Goal: Information Seeking & Learning: Check status

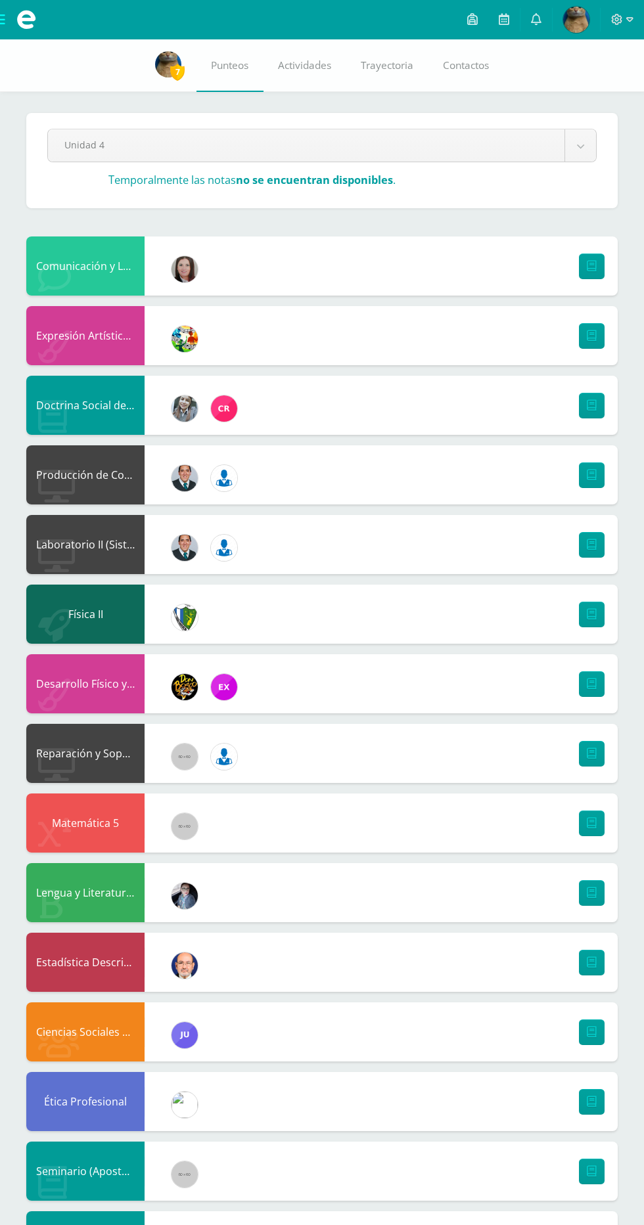
click at [438, 886] on div "Lengua y Literatura 5 Yadira Mayen Maestro" at bounding box center [321, 892] width 591 height 59
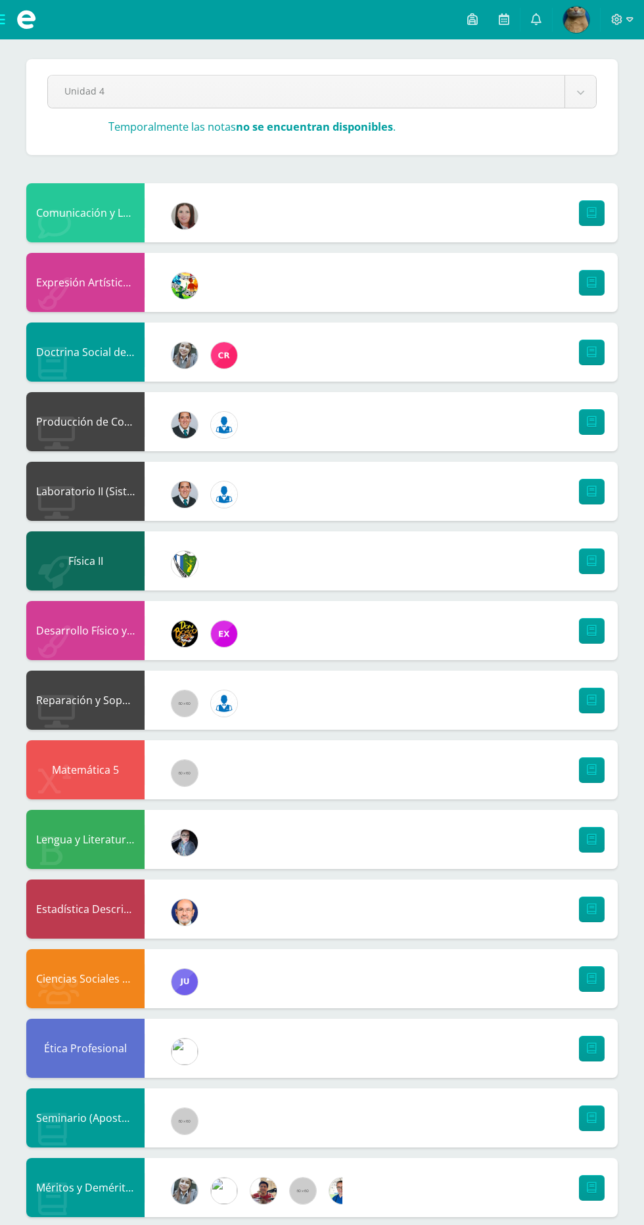
scroll to position [74, 0]
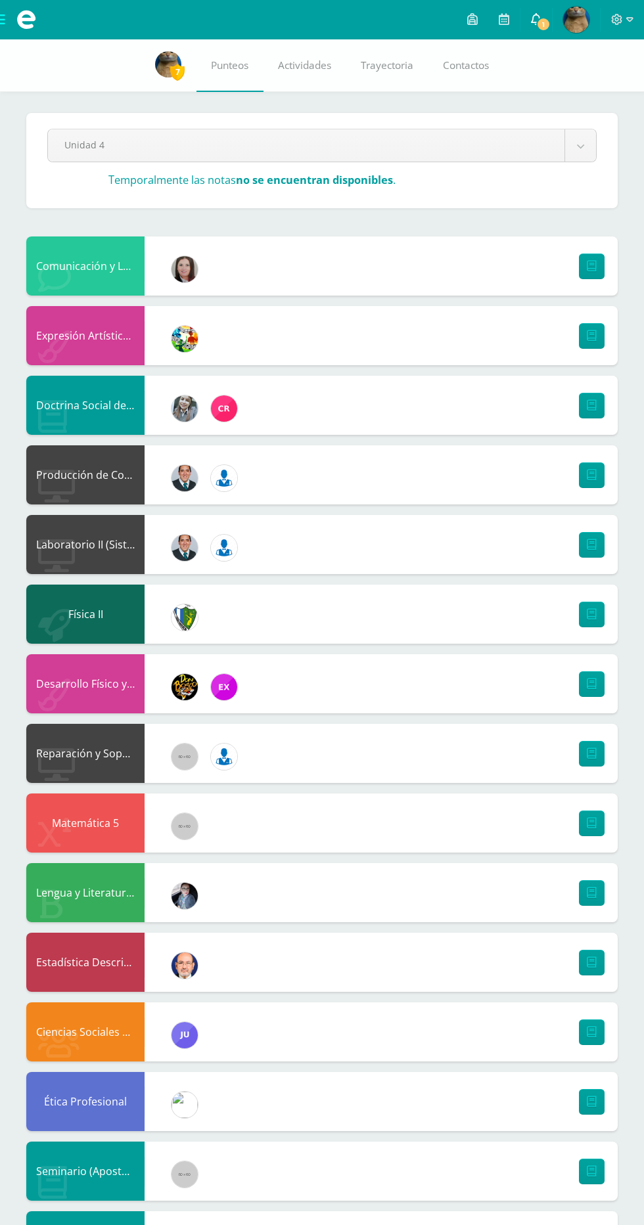
click at [547, 21] on span "1" at bounding box center [543, 24] width 14 height 14
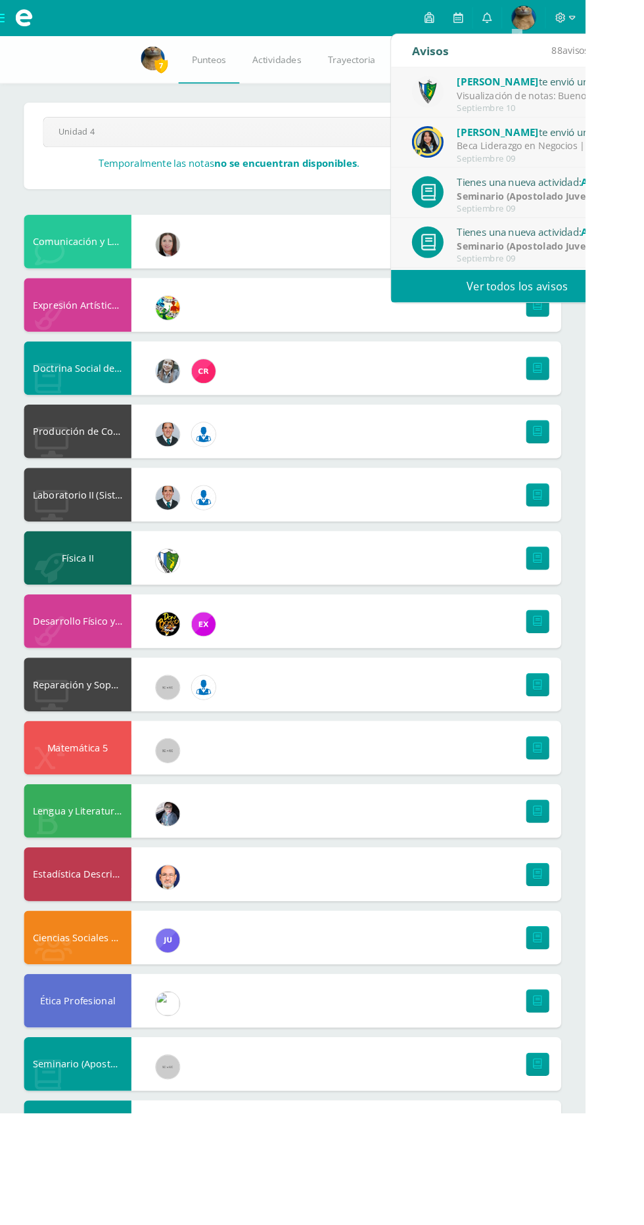
click at [639, 83] on div "[PERSON_NAME] te envió un aviso" at bounding box center [594, 89] width 183 height 17
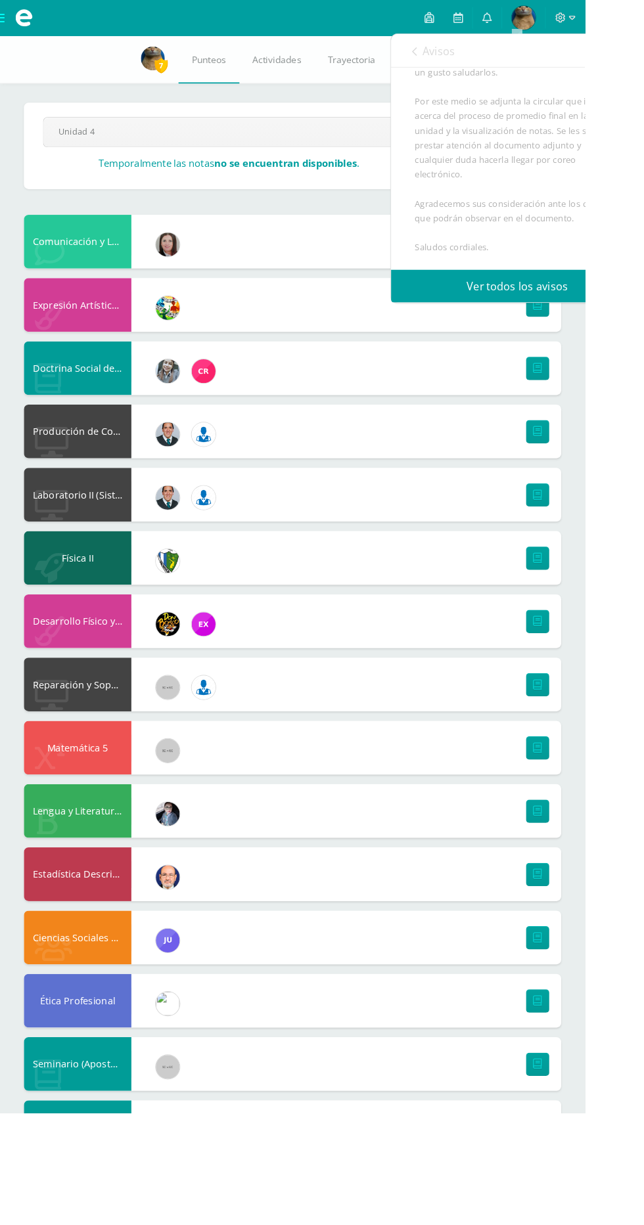
scroll to position [265, 0]
click at [543, 250] on span "Archivo Adjunto" at bounding box center [535, 255] width 90 height 24
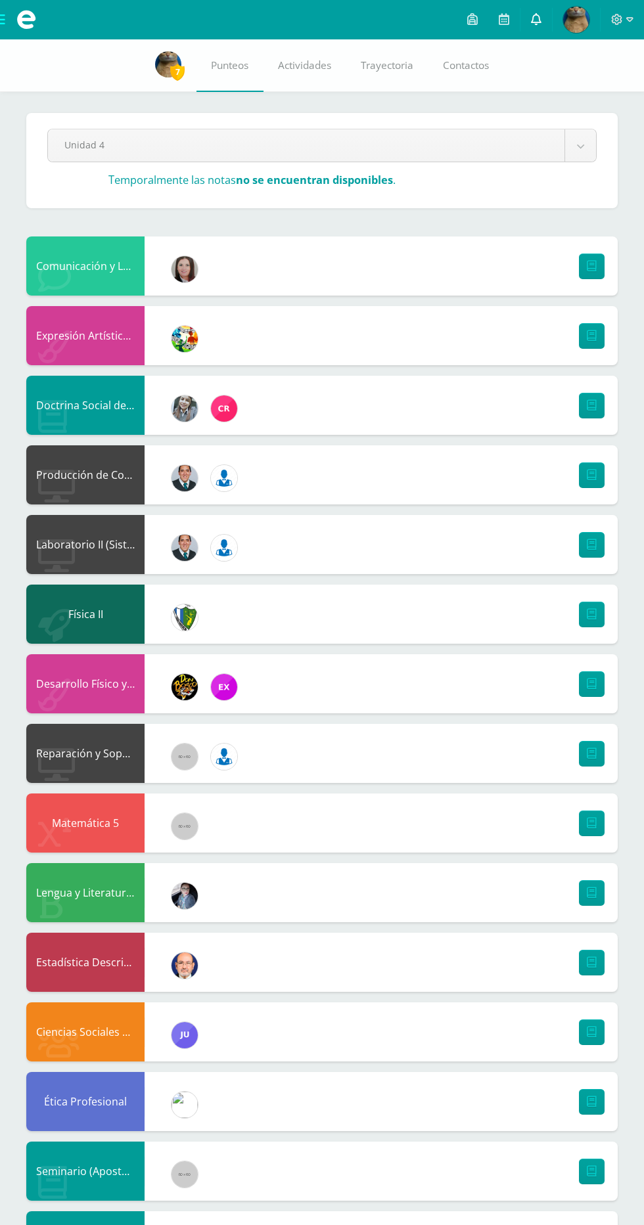
click at [537, 19] on icon at bounding box center [536, 19] width 11 height 12
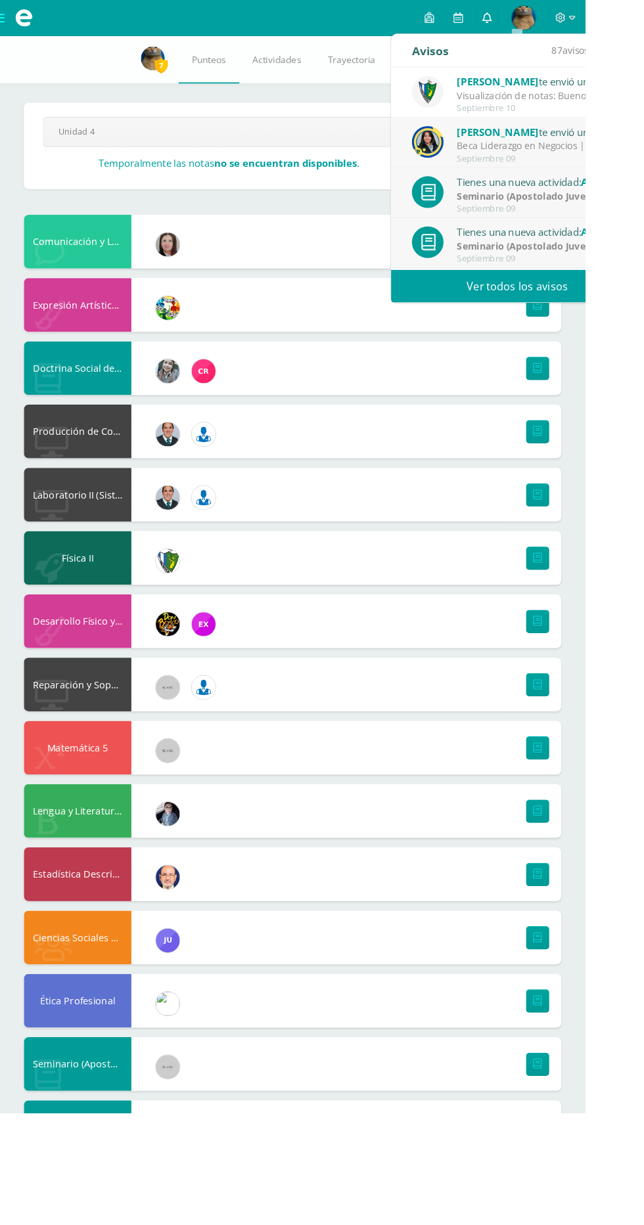
scroll to position [5, 0]
